Goal: Find specific page/section: Find specific page/section

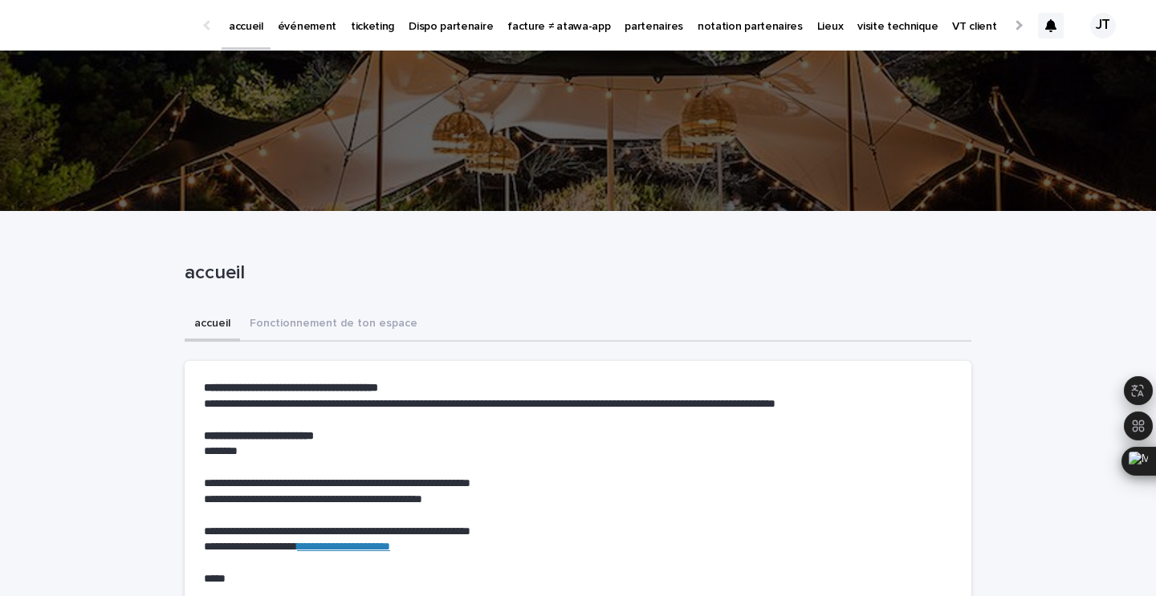
click at [291, 24] on p "événement" at bounding box center [307, 17] width 59 height 34
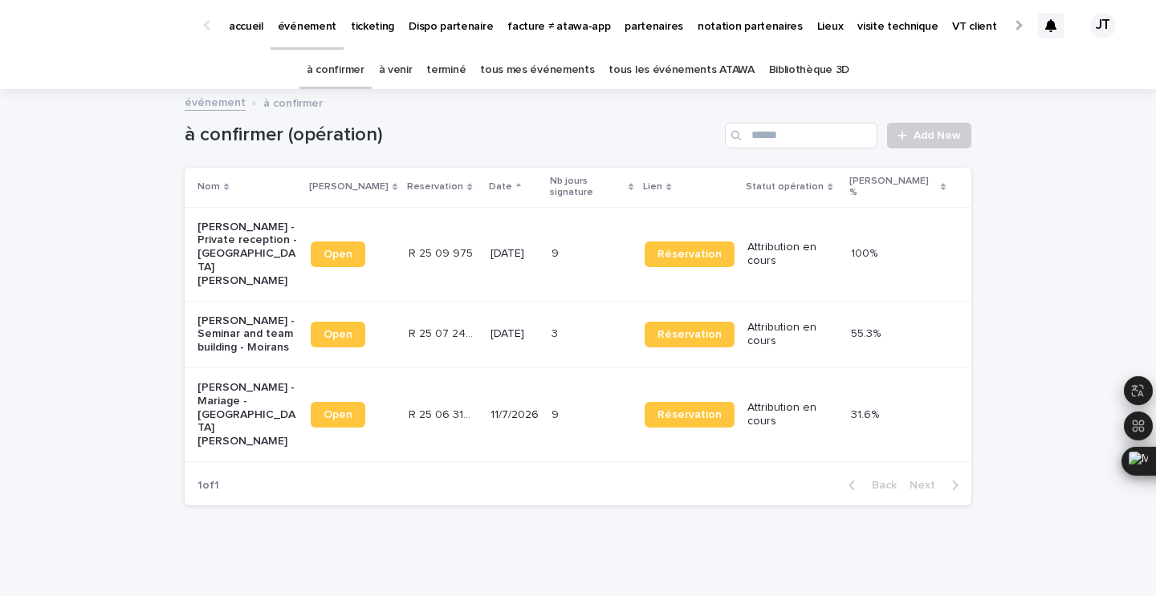
click at [407, 67] on link "à venir" at bounding box center [396, 70] width 34 height 38
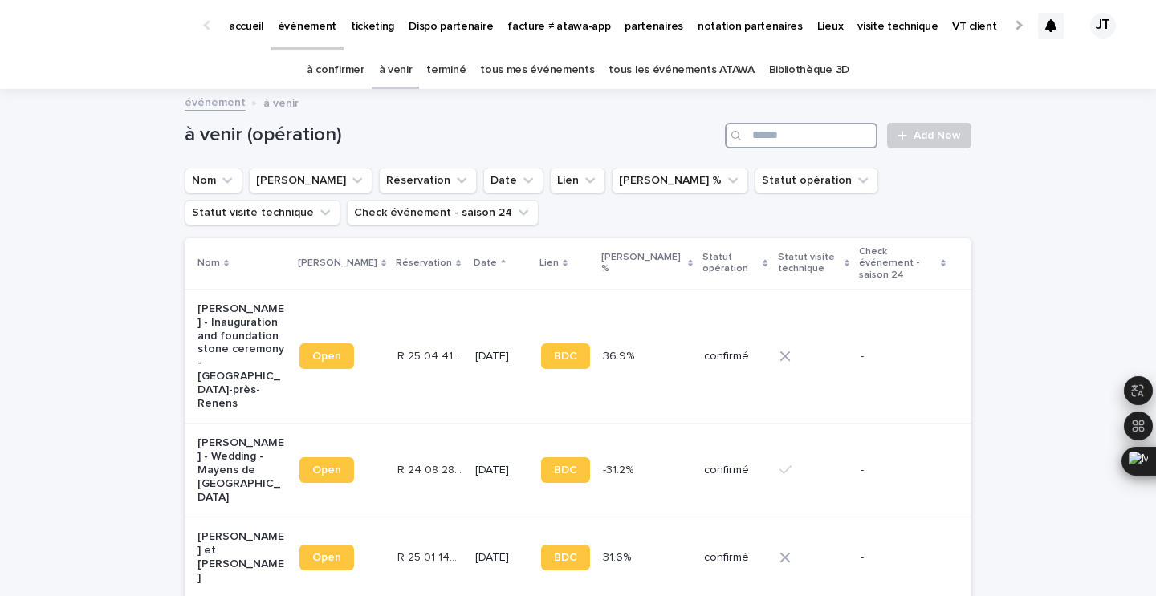
click at [823, 132] on input "Search" at bounding box center [801, 136] width 152 height 26
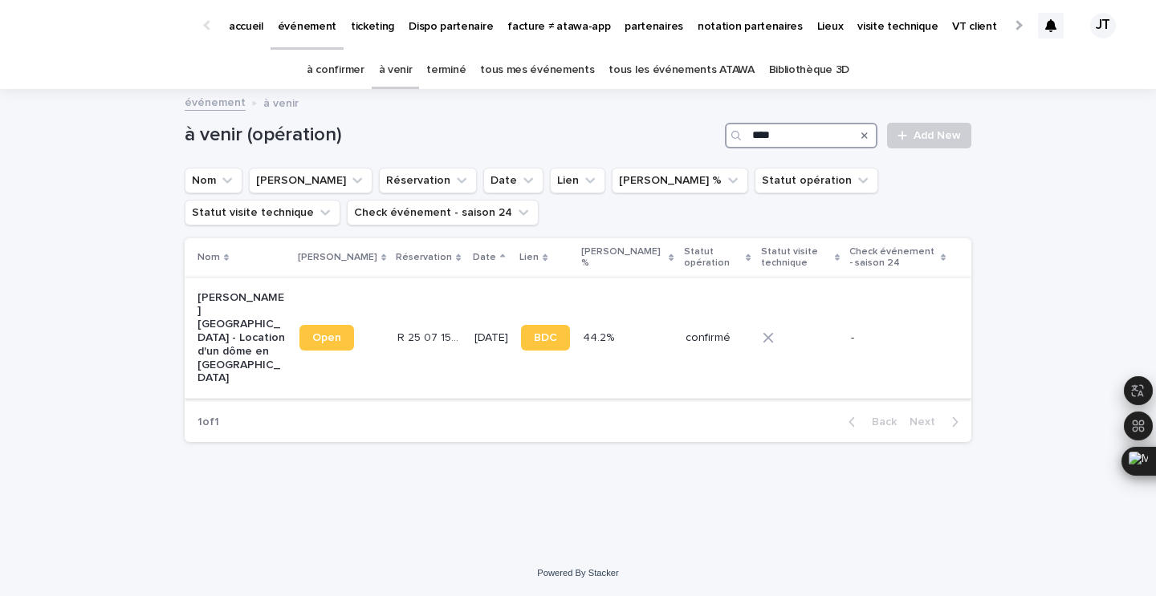
type input "****"
click at [468, 339] on td "[DATE]" at bounding box center [491, 338] width 47 height 121
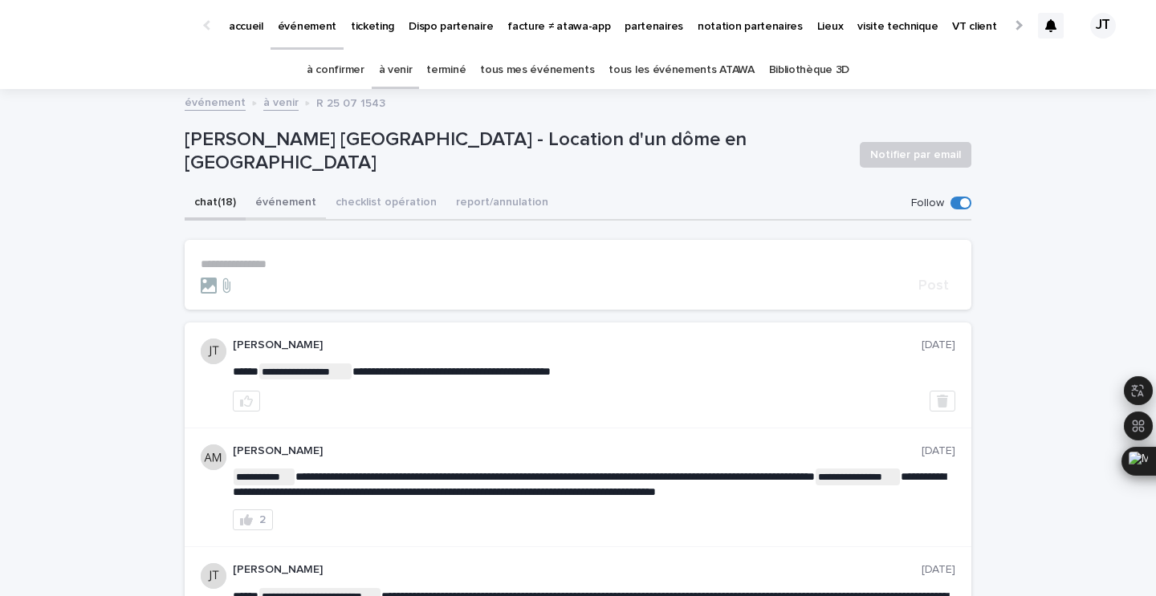
click at [303, 206] on button "événement" at bounding box center [286, 204] width 80 height 34
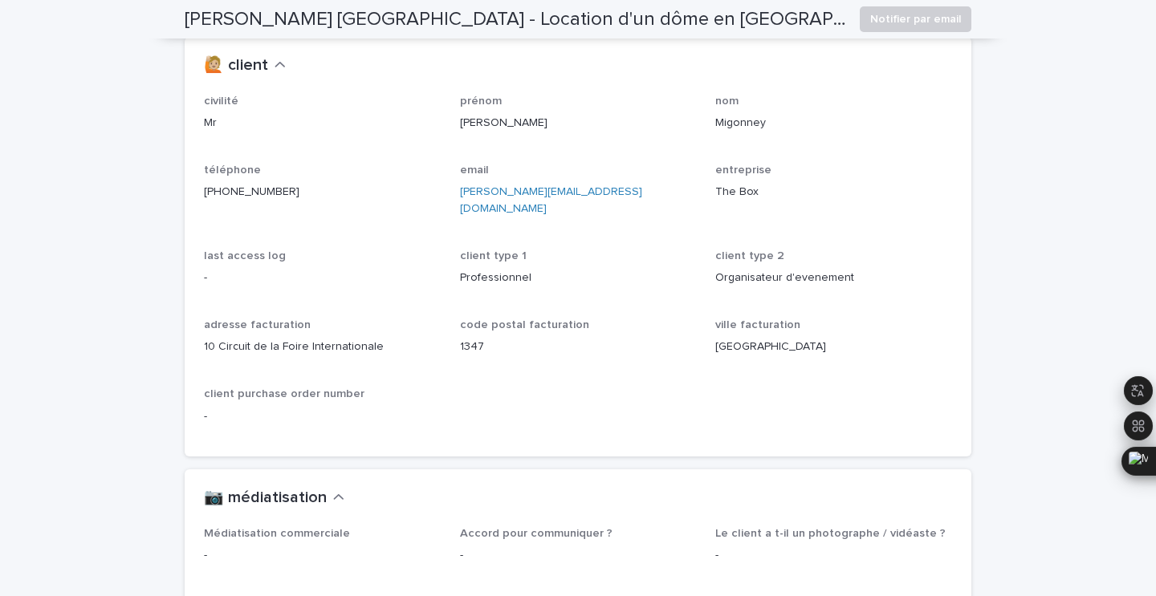
scroll to position [1431, 0]
drag, startPoint x: 291, startPoint y: 204, endPoint x: 198, endPoint y: 197, distance: 92.6
click at [198, 197] on div "civilité Mr prénom [PERSON_NAME] nom [PERSON_NAME] téléphone [PHONE_NUMBER] ema…" at bounding box center [578, 277] width 787 height 362
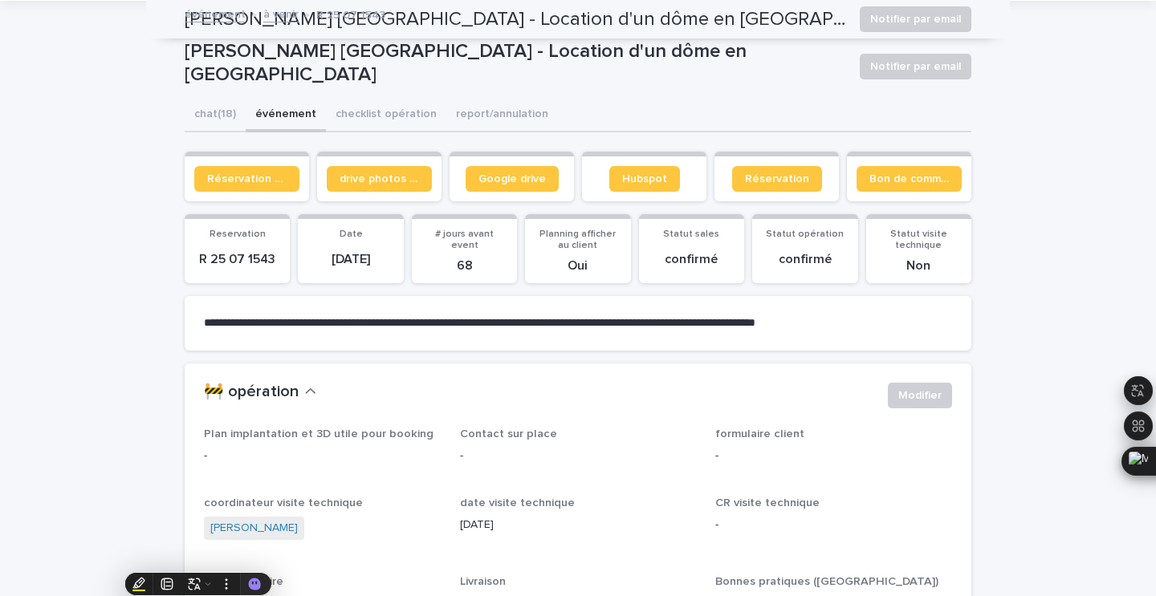
scroll to position [0, 0]
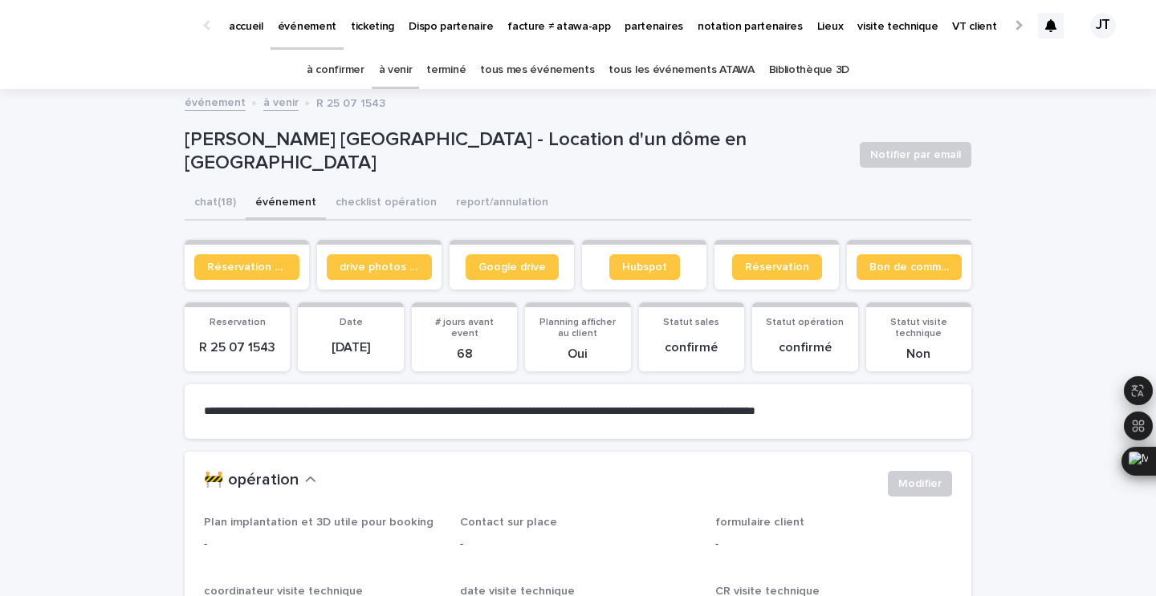
click at [405, 59] on link "à venir" at bounding box center [396, 70] width 34 height 38
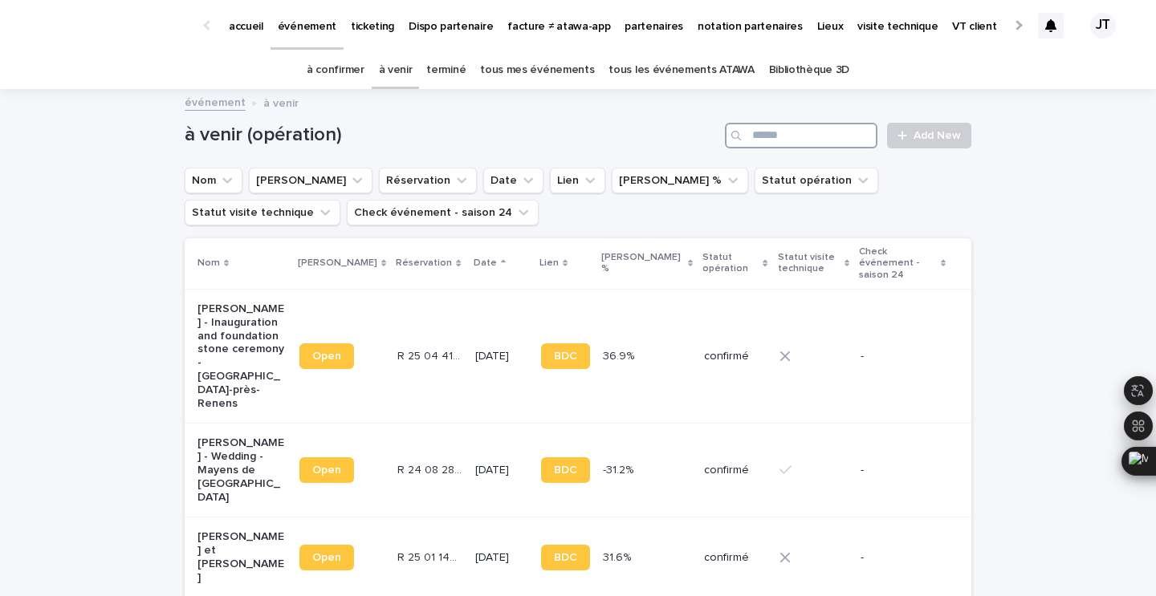
click at [800, 129] on input "Search" at bounding box center [801, 136] width 152 height 26
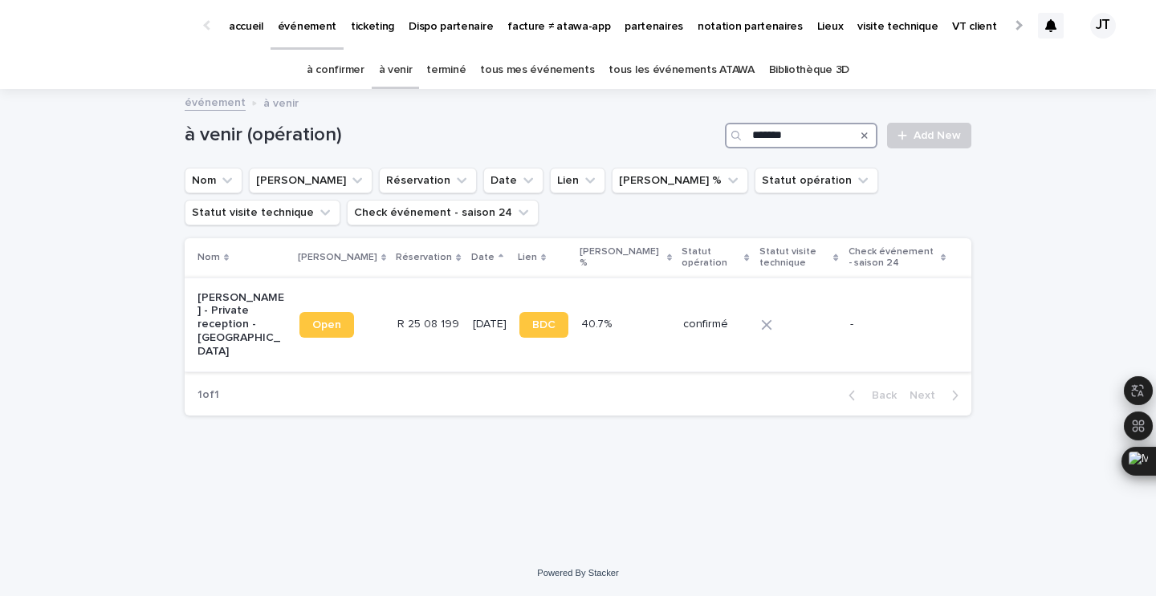
type input "*******"
click at [466, 328] on td "[DATE]" at bounding box center [489, 325] width 47 height 94
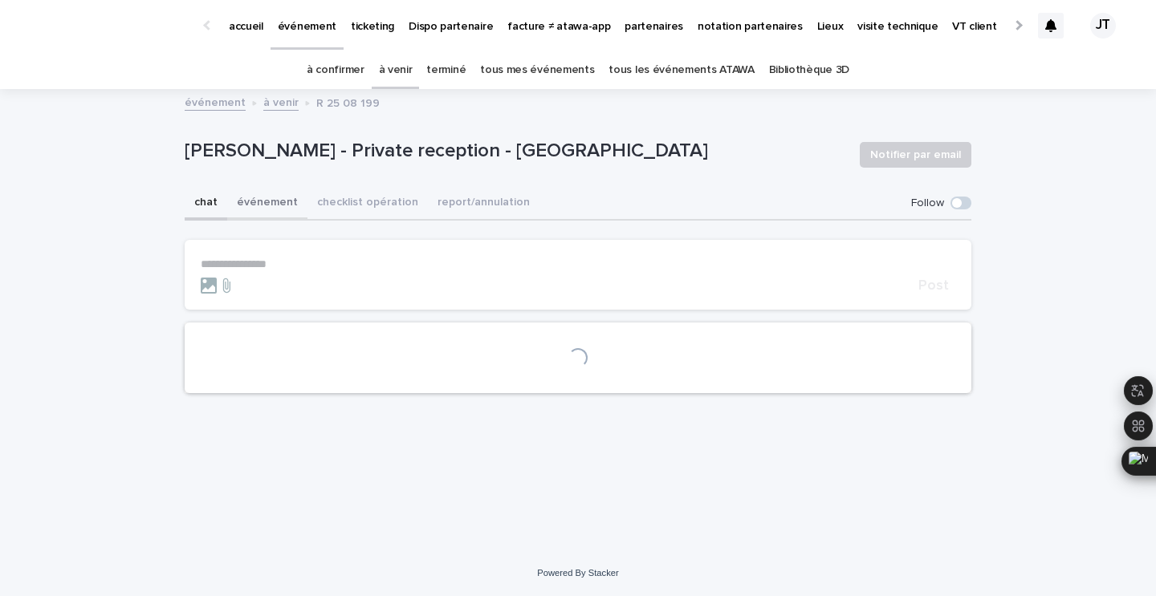
click at [255, 198] on button "événement" at bounding box center [267, 204] width 80 height 34
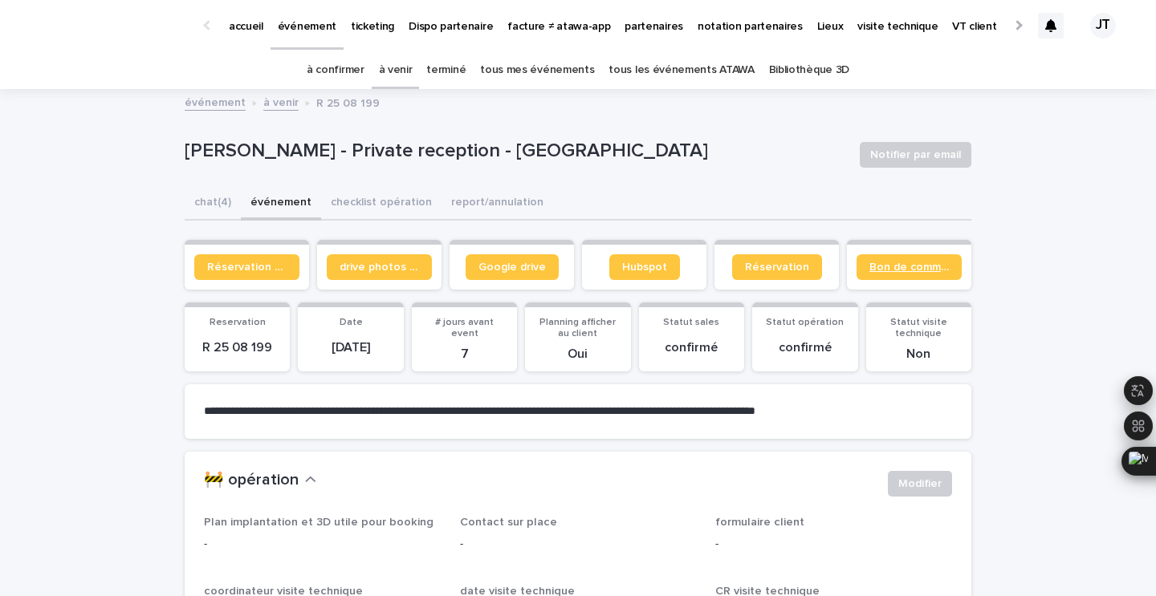
click at [888, 263] on span "Bon de commande" at bounding box center [908, 267] width 79 height 11
